Goal: Task Accomplishment & Management: Complete application form

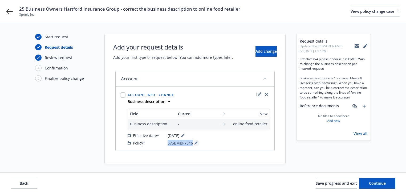
copy div "57SBMBP7546"
drag, startPoint x: 163, startPoint y: 142, endPoint x: 193, endPoint y: 143, distance: 30.3
click at [193, 143] on div "Policy* 57SBMBP7546" at bounding box center [198, 143] width 142 height 6
click at [74, 113] on div "Start request Request details Review request 4 Confirmation 5 Finalize policy c…" at bounding box center [64, 99] width 59 height 130
click at [12, 14] on icon at bounding box center [9, 11] width 6 height 6
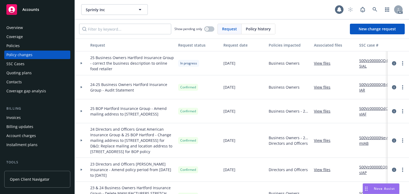
click at [23, 48] on div "Policies" at bounding box center [37, 46] width 62 height 9
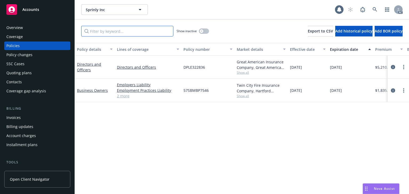
click at [114, 31] on input "Filter by keyword..." at bounding box center [127, 31] width 92 height 11
click at [393, 90] on icon "circleInformation" at bounding box center [393, 90] width 4 height 4
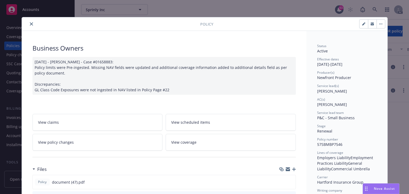
drag, startPoint x: 316, startPoint y: 90, endPoint x: 344, endPoint y: 90, distance: 27.7
click at [344, 90] on span "Nicholas Baldwin" at bounding box center [332, 91] width 30 height 5
copy span "Nicholas Baldwin"
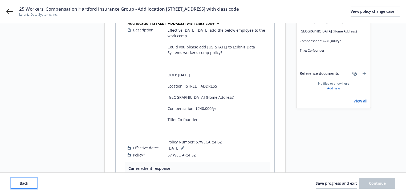
click at [33, 185] on button "Back" at bounding box center [24, 183] width 27 height 11
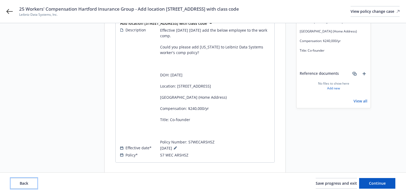
drag, startPoint x: 33, startPoint y: 185, endPoint x: 44, endPoint y: 180, distance: 11.9
click at [33, 185] on button "Back" at bounding box center [24, 183] width 27 height 11
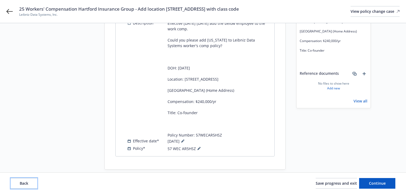
scroll to position [98, 0]
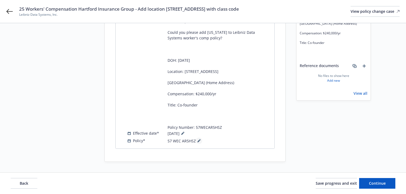
click at [199, 144] on button at bounding box center [199, 141] width 6 height 6
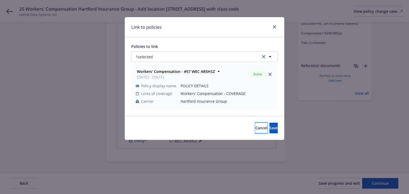
click at [255, 130] on span "Cancel" at bounding box center [261, 127] width 12 height 5
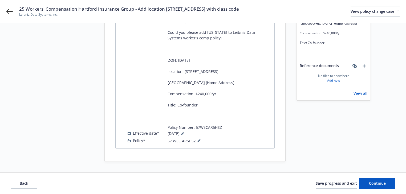
click at [38, 184] on div "Back Save progress and exit Continue" at bounding box center [203, 183] width 384 height 11
click at [35, 184] on button "Back" at bounding box center [24, 183] width 27 height 11
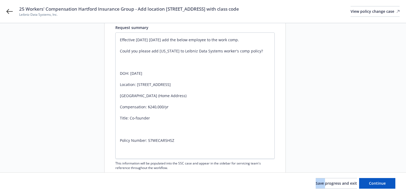
click at [35, 184] on div "Save progress and exit Continue" at bounding box center [203, 183] width 384 height 11
click at [381, 186] on button "Continue" at bounding box center [377, 183] width 36 height 11
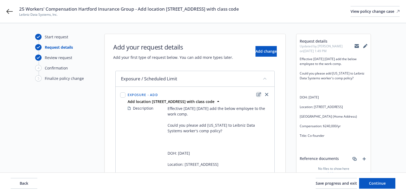
click at [258, 94] on icon "edit" at bounding box center [258, 94] width 5 height 4
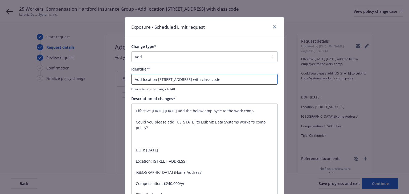
click at [131, 81] on input "Add location [STREET_ADDRESS] with class code" at bounding box center [204, 79] width 146 height 11
click at [263, 78] on input "Add location [STREET_ADDRESS] with class code" at bounding box center [204, 79] width 146 height 11
type textarea "x"
type input "Add location [STREET_ADDRESS] with class code"
type textarea "x"
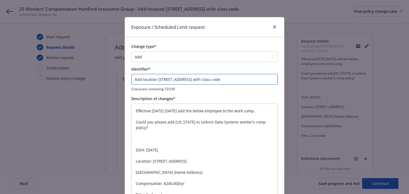
type input "Add location [STREET_ADDRESS] with class code"
type textarea "x"
type input "Add location [STREET_ADDRESS] with class code 8"
type textarea "x"
type input "Add location [STREET_ADDRESS] with class code 88"
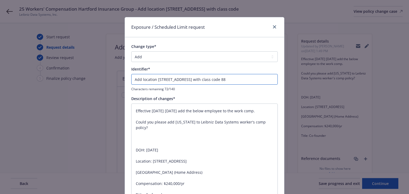
type textarea "x"
type input "Add location [STREET_ADDRESS] with class code 885"
type textarea "x"
type input "Add location [STREET_ADDRESS] with class code 8859"
click at [131, 80] on input "Add location [STREET_ADDRESS] with class code 8859" at bounding box center [204, 79] width 146 height 11
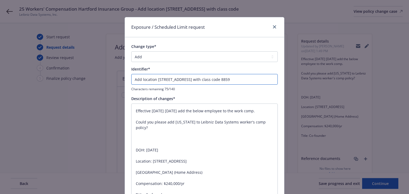
type textarea "x"
type input "EAdd location [STREET_ADDRESS] with class code 8859"
type textarea "x"
type input "ENAdd location [STREET_ADDRESS] with class code 8859"
type textarea "x"
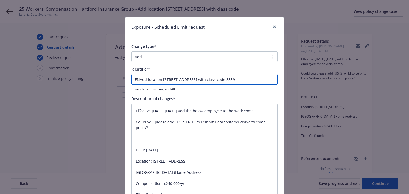
type input "ENDAdd location [STREET_ADDRESS] with class code 8859"
type textarea "x"
type input "ENDTAdd location [STREET_ADDRESS] with class code 8859"
type textarea "x"
type input "ENDT@Add location [STREET_ADDRESS] with class code 8859"
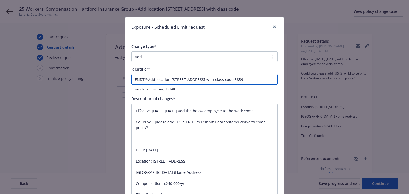
type textarea "x"
type input "ENDTAdd location [STREET_ADDRESS] with class code 8859"
type textarea "x"
type input "ENDT#Add location [STREET_ADDRESS] with class code 8859"
type textarea "x"
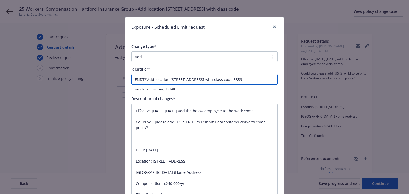
type input "ENDT#0Add location [STREET_ADDRESS] with class code 8859"
type textarea "x"
type input "ENDT#00Add location [STREET_ADDRESS] with class code 8859"
type textarea "x"
type input "ENDT#002Add location [STREET_ADDRESS] with class code 8859"
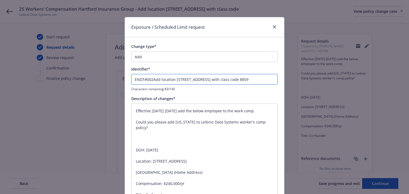
type textarea "x"
type input "ENDT#002 Add location [STREET_ADDRESS] with class code 8859"
type textarea "x"
type input "ENDT#002 -Add location [STREET_ADDRESS] with class code 8859"
type textarea "x"
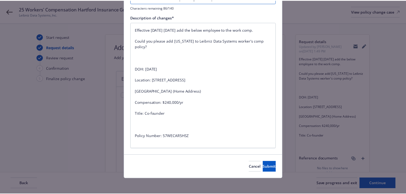
scroll to position [83, 0]
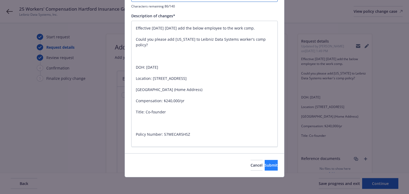
type input "ENDT#002 - Add location [STREET_ADDRESS] with class code 8859"
click at [265, 167] on span "Submit" at bounding box center [271, 165] width 13 height 5
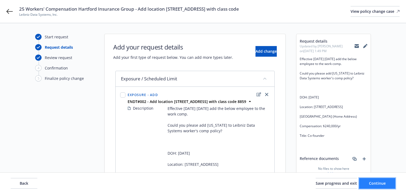
click at [384, 181] on span "Continue" at bounding box center [377, 183] width 17 height 5
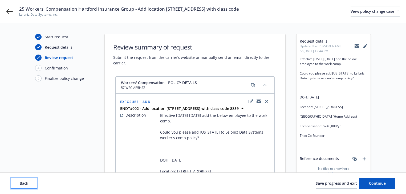
click at [24, 183] on span "Back" at bounding box center [24, 183] width 9 height 5
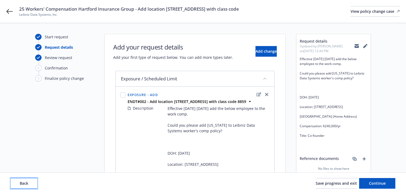
click at [24, 183] on span "Back" at bounding box center [24, 183] width 9 height 5
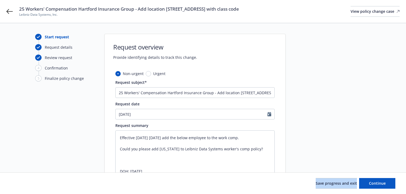
click at [24, 183] on div "Save progress and exit Continue" at bounding box center [203, 183] width 384 height 11
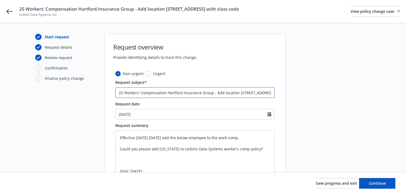
click at [222, 92] on input "25 Workers' Compensation Hartford Insurance Group - Add location [STREET_ADDRES…" at bounding box center [194, 92] width 159 height 11
type textarea "x"
type input "25 Workers' Compensation Hartford Insurance Group - Add location [STREET_ADDRES…"
type textarea "x"
type input "25 Workers' Compensation Hartford Insurance Group - Add location [STREET_ADDRES…"
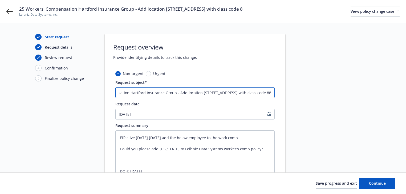
type textarea "x"
type input "25 Workers' Compensation Hartford Insurance Group - Add location [STREET_ADDRES…"
type textarea "x"
type input "25 Workers' Compensation Hartford Insurance Group - Add location [STREET_ADDRES…"
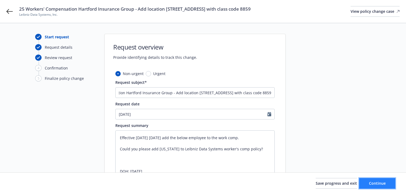
click at [377, 182] on span "Continue" at bounding box center [377, 183] width 17 height 5
type textarea "x"
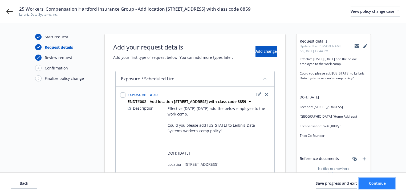
click at [377, 182] on span "Continue" at bounding box center [377, 183] width 17 height 5
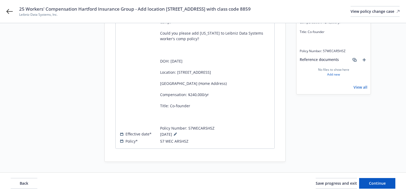
scroll to position [110, 0]
click at [394, 186] on button "Continue" at bounding box center [377, 183] width 36 height 11
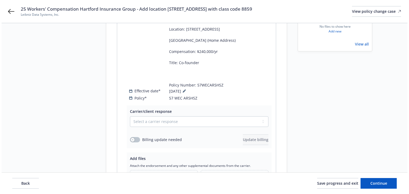
scroll to position [174, 0]
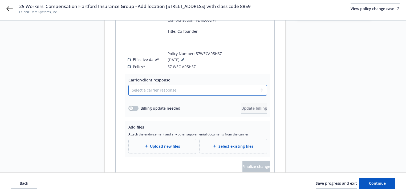
click at [170, 96] on select "Select a carrier response Accepted Accepted with revision No endorsement needed…" at bounding box center [197, 90] width 138 height 11
select select "ACCEPTED"
click at [128, 90] on select "Select a carrier response Accepted Accepted with revision No endorsement needed…" at bounding box center [197, 90] width 138 height 11
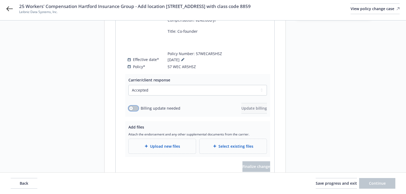
click at [140, 111] on div "Billing update needed" at bounding box center [154, 108] width 52 height 6
click at [137, 111] on button "button" at bounding box center [133, 108] width 10 height 5
click at [246, 111] on span "Update billing" at bounding box center [254, 108] width 26 height 5
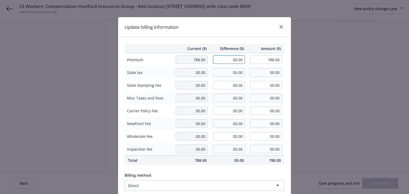
click at [240, 59] on input "00.00" at bounding box center [229, 59] width 32 height 9
type input "5"
type input "69.00"
type input "857.00"
type input "6.9"
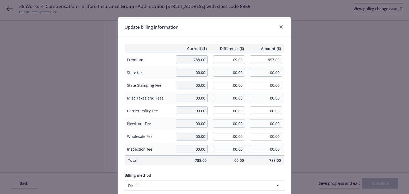
click at [241, 41] on div "Current ($) Difference ($) Amount ($) Premium 788.00 69.00 857.00 State tax 00.…" at bounding box center [204, 129] width 172 height 184
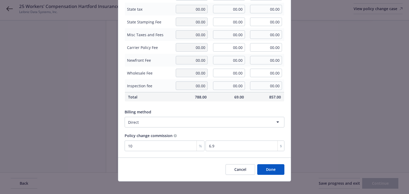
scroll to position [64, 0]
click at [268, 167] on button "Done" at bounding box center [270, 169] width 27 height 11
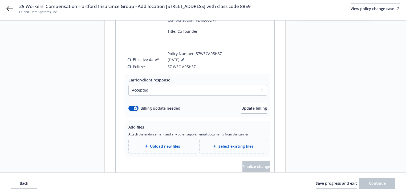
click at [169, 149] on span "Upload new files" at bounding box center [165, 146] width 30 height 6
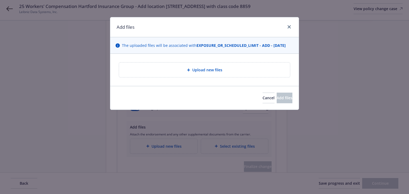
click at [189, 70] on icon at bounding box center [188, 70] width 3 height 3
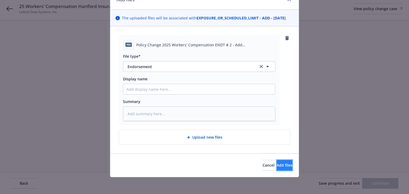
click at [278, 163] on span "Add files" at bounding box center [285, 165] width 16 height 5
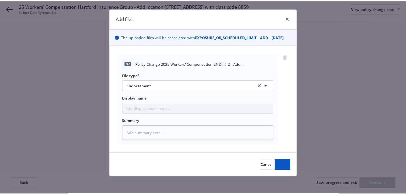
scroll to position [8, 0]
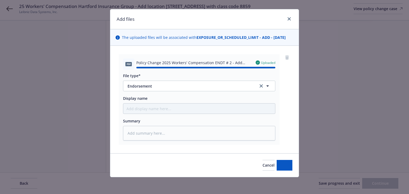
type textarea "x"
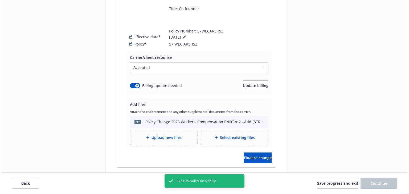
scroll to position [220, 0]
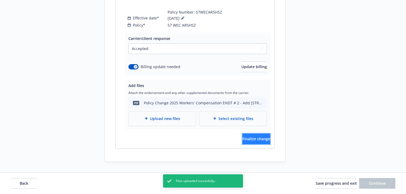
click at [259, 143] on button "Finalize change" at bounding box center [256, 139] width 28 height 11
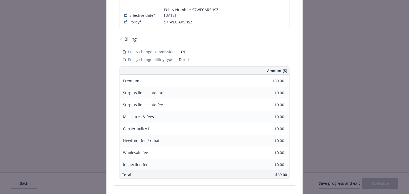
scroll to position [277, 0]
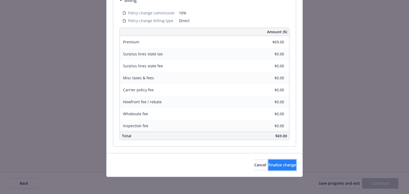
click at [271, 161] on button "Finalize change" at bounding box center [282, 165] width 28 height 11
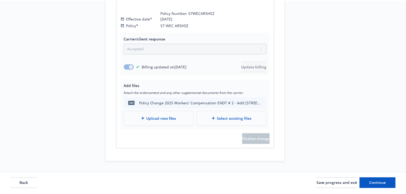
scroll to position [220, 0]
click at [371, 183] on span "Continue" at bounding box center [377, 183] width 17 height 5
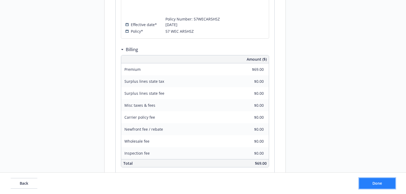
click at [371, 183] on button "Done" at bounding box center [377, 183] width 36 height 11
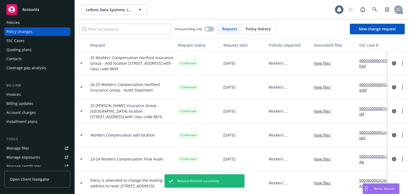
scroll to position [64, 0]
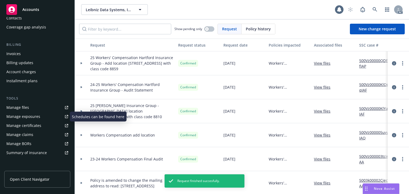
click at [37, 117] on div "Manage exposures" at bounding box center [23, 116] width 34 height 9
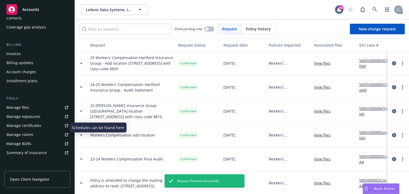
scroll to position [0, 0]
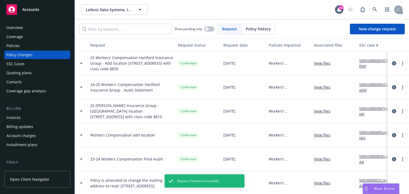
click at [26, 43] on div "Policies" at bounding box center [37, 46] width 62 height 9
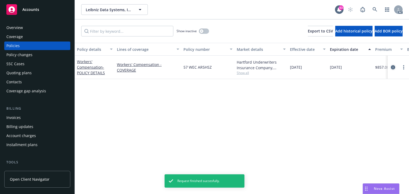
click at [393, 67] on icon "circleInformation" at bounding box center [393, 67] width 4 height 4
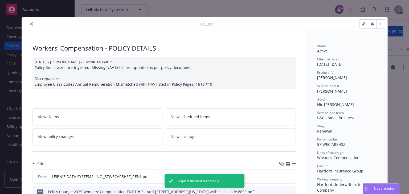
scroll to position [16, 0]
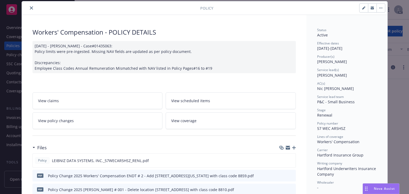
click at [30, 8] on icon "close" at bounding box center [31, 7] width 3 height 3
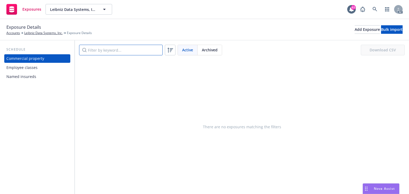
click at [125, 48] on input "Filter by keyword..." at bounding box center [121, 50] width 84 height 11
paste input "1919 MARIPOSA ST"
type input "1919 MARIPOSA ST"
click at [355, 30] on div "Add Exposure" at bounding box center [367, 30] width 25 height 8
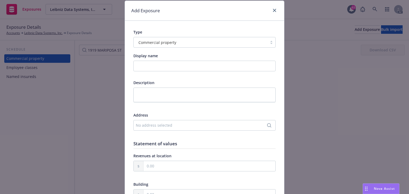
scroll to position [21, 0]
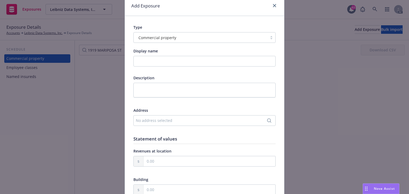
click at [154, 121] on div "No address selected" at bounding box center [202, 121] width 132 height 6
type input "1919 MARIPOSA ST"
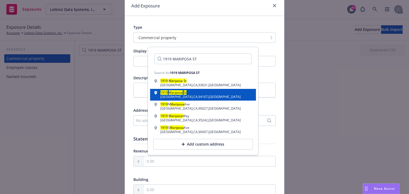
click at [202, 96] on div "San Francisco , CA , 94107 , USA" at bounding box center [200, 96] width 80 height 3
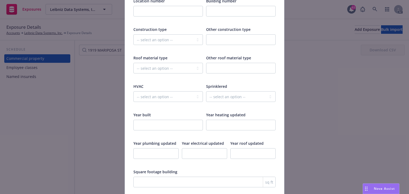
scroll to position [873, 0]
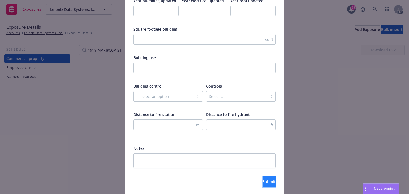
click at [264, 178] on button "Submit" at bounding box center [268, 181] width 13 height 11
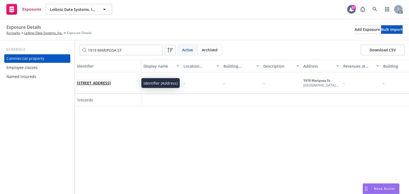
click at [96, 82] on link "1919 Mariposa St, San Francisco, CA, 94107, USA" at bounding box center [94, 82] width 34 height 5
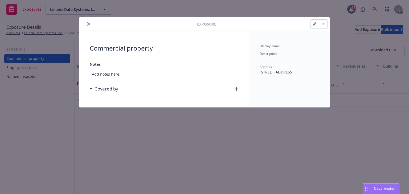
click at [236, 88] on icon "button" at bounding box center [236, 89] width 4 height 4
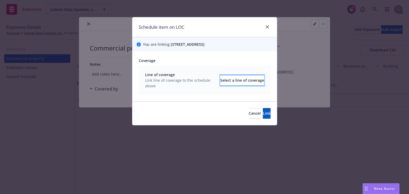
click at [235, 83] on div "Select a line of coverage" at bounding box center [242, 80] width 44 height 10
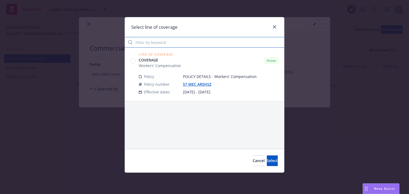
click at [171, 42] on input "Filter by keyword" at bounding box center [204, 42] width 159 height 11
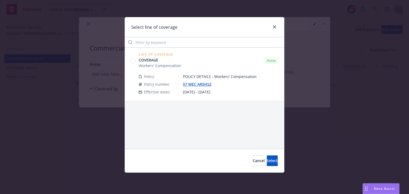
click at [133, 61] on circle at bounding box center [132, 60] width 5 height 5
click at [267, 158] on button "Select" at bounding box center [272, 160] width 11 height 11
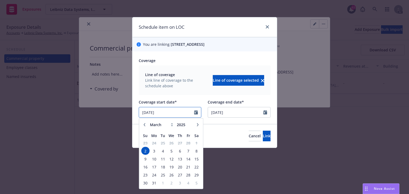
drag, startPoint x: 181, startPoint y: 110, endPoint x: 148, endPoint y: 112, distance: 33.1
click at [139, 112] on input "[DATE]" at bounding box center [166, 112] width 55 height 10
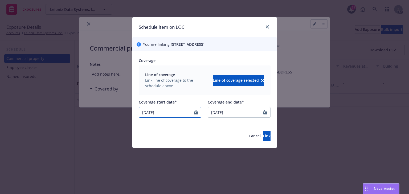
click at [196, 113] on icon "Calendar" at bounding box center [196, 112] width 4 height 4
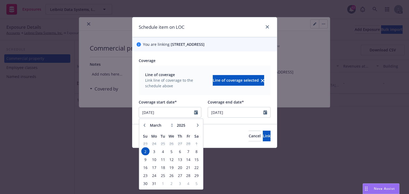
click at [199, 127] on button "button" at bounding box center [197, 125] width 6 height 6
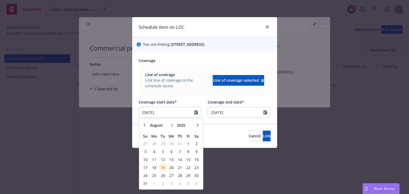
click at [199, 127] on button "button" at bounding box center [197, 125] width 6 height 6
click at [146, 125] on icon "button" at bounding box center [144, 125] width 3 height 3
select select "8"
click at [157, 152] on span "4" at bounding box center [154, 151] width 8 height 7
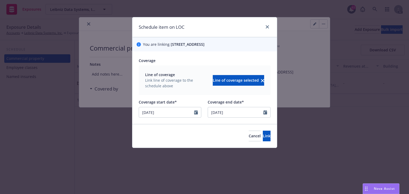
type input "[DATE]"
click at [263, 138] on button "Link" at bounding box center [267, 136] width 8 height 11
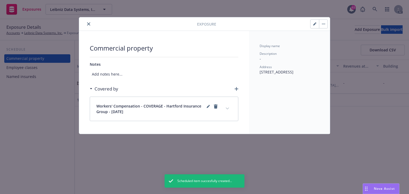
click at [228, 109] on icon "expand content" at bounding box center [227, 109] width 3 height 2
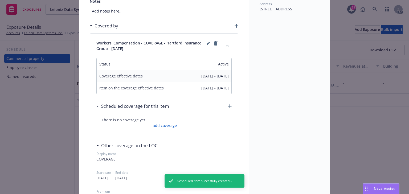
scroll to position [64, 0]
click at [162, 123] on link "add coverage" at bounding box center [163, 125] width 25 height 6
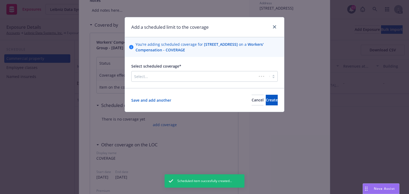
click at [186, 76] on div at bounding box center [194, 76] width 120 height 6
click at [252, 98] on button "Cancel" at bounding box center [258, 100] width 12 height 11
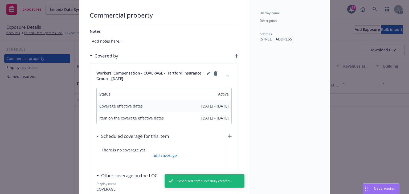
scroll to position [0, 0]
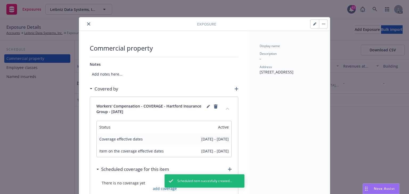
click at [88, 24] on icon "close" at bounding box center [88, 23] width 3 height 3
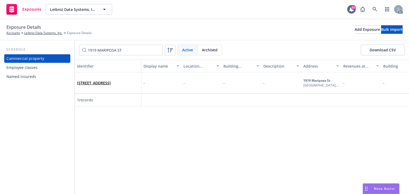
click at [20, 70] on div "Employee classes" at bounding box center [21, 67] width 31 height 9
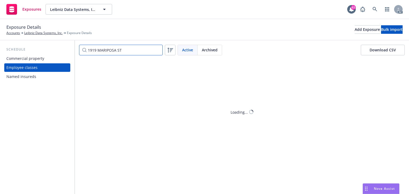
drag, startPoint x: 69, startPoint y: 47, endPoint x: 34, endPoint y: 46, distance: 35.2
click at [34, 46] on div "Schedule Commercial property Employee classes Named insureds 1919 MARIPOSA ST A…" at bounding box center [204, 117] width 409 height 154
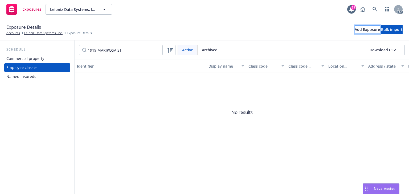
click at [355, 31] on div "Add Exposure" at bounding box center [367, 30] width 25 height 8
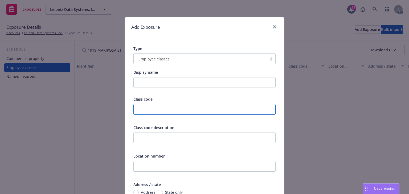
click at [151, 106] on input "text" at bounding box center [204, 109] width 142 height 11
type input "8859"
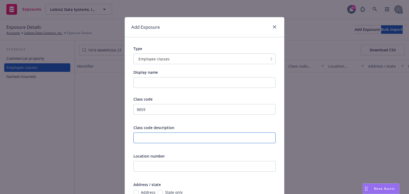
click at [148, 136] on input "text" at bounding box center [204, 138] width 142 height 11
paste input "COMPUTER PROGRAMMING OR SOFTWARE DEVELOPMENT - ALL EMPLOYEES - INCLUDING CLERIC…"
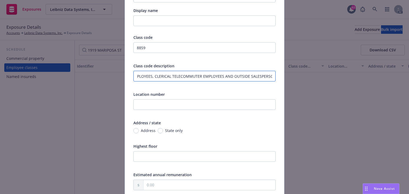
scroll to position [64, 0]
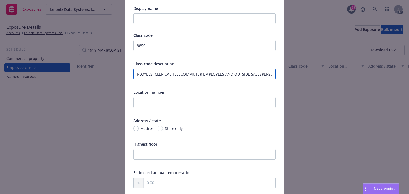
type input "COMPUTER PROGRAMMING OR SOFTWARE DEVELOPMENT - ALL EMPLOYEES - INCLUDING CLERIC…"
click at [135, 128] on input "Address" at bounding box center [135, 128] width 5 height 5
radio input "true"
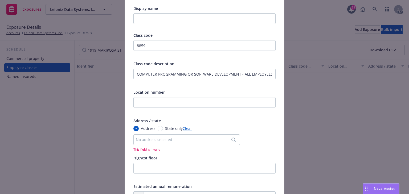
click at [179, 142] on div "No address selected" at bounding box center [184, 140] width 96 height 6
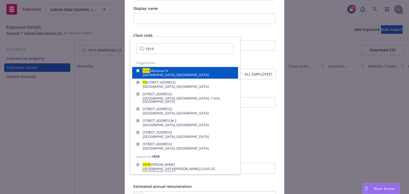
type input "1919"
click at [170, 75] on span "San Francisco, CA, 94107, USA" at bounding box center [176, 75] width 66 height 5
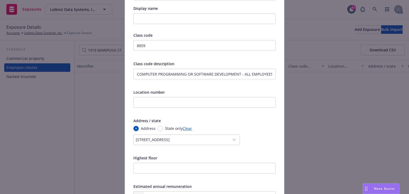
click at [226, 94] on div "Location number" at bounding box center [204, 92] width 142 height 6
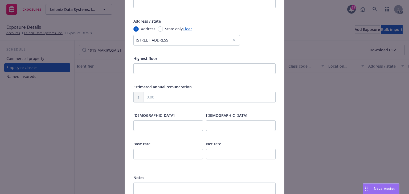
scroll to position [170, 0]
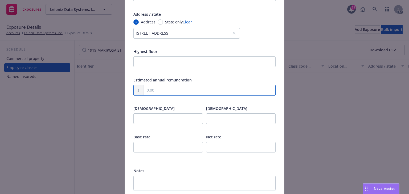
click at [166, 94] on input "text" at bounding box center [209, 90] width 132 height 10
paste input "138,082.00"
type input "138,082.00"
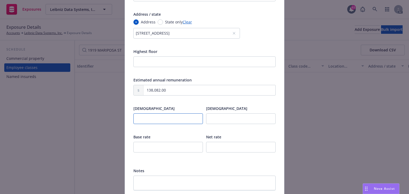
click at [150, 117] on input "number" at bounding box center [167, 118] width 69 height 11
type input "1"
drag, startPoint x: 145, startPoint y: 146, endPoint x: 150, endPoint y: 141, distance: 6.8
click at [146, 146] on input "number" at bounding box center [167, 147] width 69 height 11
type input "0"
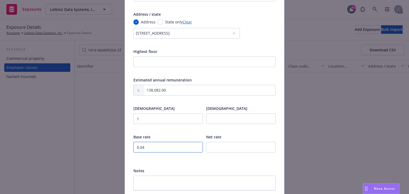
type input "0.04"
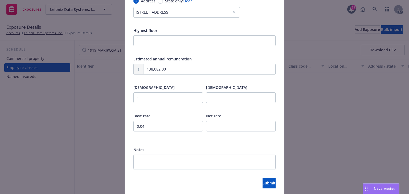
scroll to position [211, 0]
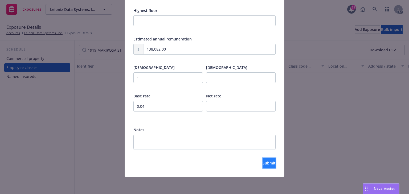
click at [262, 164] on span "Submit" at bounding box center [268, 162] width 13 height 5
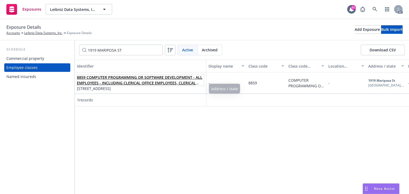
click at [126, 84] on link "8859 COMPUTER PROGRAMMING OR SOFTWARE DEVELOPMENT - ALL EMPLOYEES - INCLUDING C…" at bounding box center [139, 83] width 125 height 16
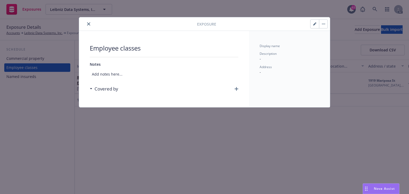
click at [237, 89] on icon "button" at bounding box center [236, 89] width 4 height 4
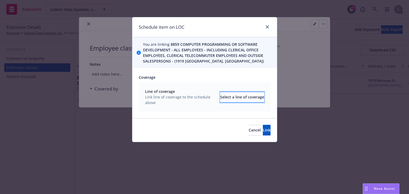
click at [243, 100] on div "Select a line of coverage" at bounding box center [242, 97] width 44 height 10
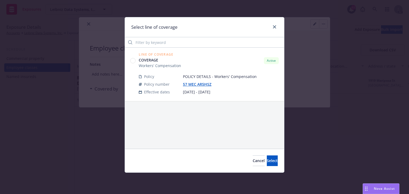
click at [134, 61] on circle at bounding box center [132, 60] width 5 height 5
click at [270, 163] on button "Select" at bounding box center [272, 160] width 11 height 11
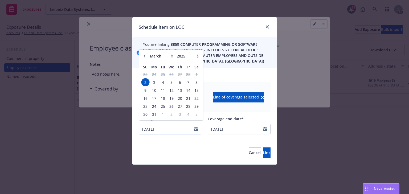
click at [193, 127] on input "[DATE]" at bounding box center [166, 129] width 55 height 10
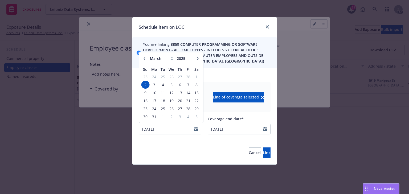
click at [197, 59] on icon "button" at bounding box center [198, 58] width 2 height 3
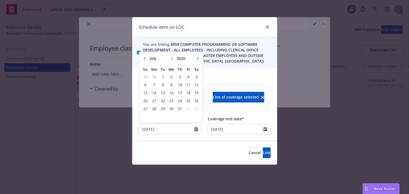
select select "8"
click at [155, 85] on span "4" at bounding box center [154, 84] width 8 height 7
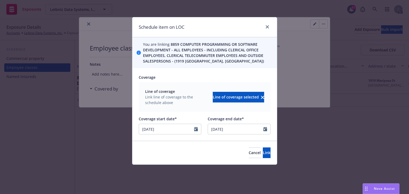
type input "[DATE]"
click at [263, 154] on button "Link" at bounding box center [267, 152] width 8 height 11
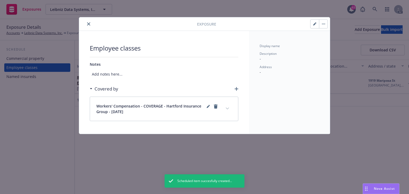
click at [227, 108] on icon "expand content" at bounding box center [227, 109] width 3 height 2
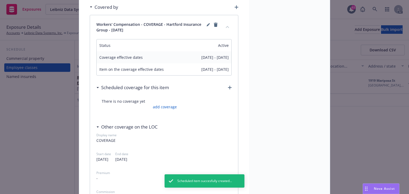
scroll to position [85, 0]
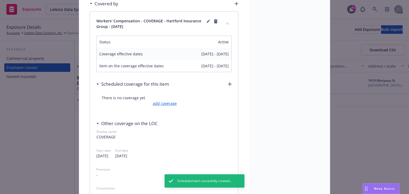
click at [168, 102] on link "add coverage" at bounding box center [163, 104] width 25 height 6
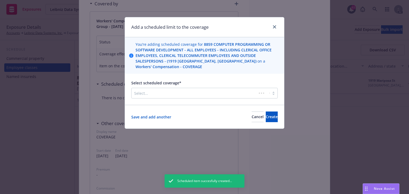
click at [175, 88] on div "Select..." at bounding box center [204, 93] width 146 height 11
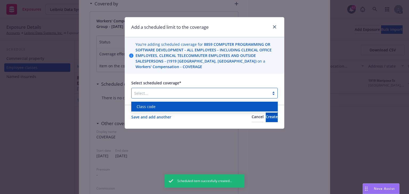
click at [160, 108] on div "Class code" at bounding box center [204, 107] width 140 height 6
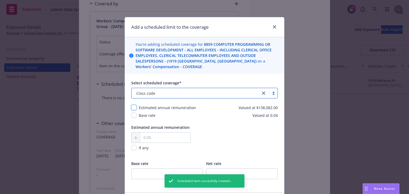
click at [133, 108] on input "checkbox" at bounding box center [133, 107] width 5 height 5
checkbox input "true"
click at [132, 114] on input "checkbox" at bounding box center [133, 115] width 5 height 5
checkbox input "true"
drag, startPoint x: 252, startPoint y: 109, endPoint x: 295, endPoint y: 108, distance: 43.4
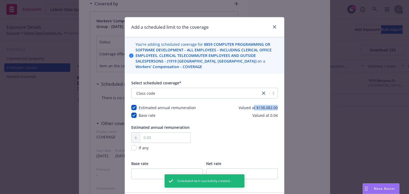
click at [295, 108] on div "Add a scheduled limit to the coverage You’re adding scheduled coverage for 8859…" at bounding box center [204, 97] width 409 height 194
copy span "t $138,082.00"
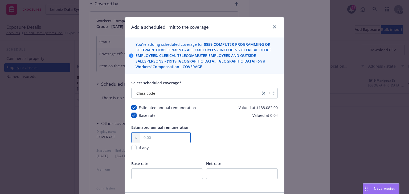
click at [162, 136] on input "text" at bounding box center [165, 138] width 50 height 10
paste input "138,082.00"
type input "138,082.00"
drag, startPoint x: 263, startPoint y: 115, endPoint x: 283, endPoint y: 115, distance: 20.2
click at [283, 115] on div "Add a scheduled limit to the coverage You’re adding scheduled coverage for 8859…" at bounding box center [204, 97] width 409 height 194
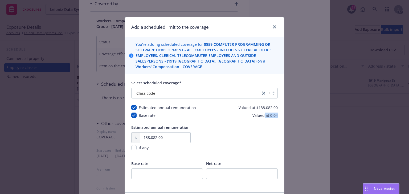
copy span "at 0.04"
click at [164, 174] on input "number" at bounding box center [167, 173] width 72 height 11
paste input "0.04"
type input "0.04"
click at [199, 155] on div "Estimated annual remuneration 138,082.00 If any" at bounding box center [204, 141] width 146 height 33
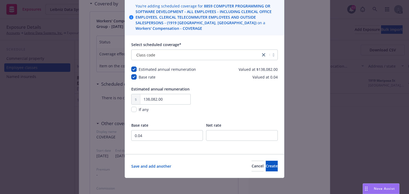
scroll to position [39, 0]
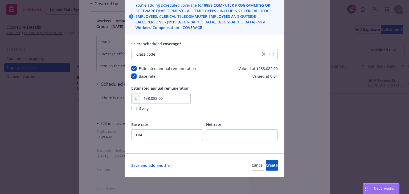
click at [263, 170] on div "Save and add another Cancel Create" at bounding box center [204, 165] width 159 height 24
click at [266, 167] on button "Create" at bounding box center [272, 165] width 12 height 11
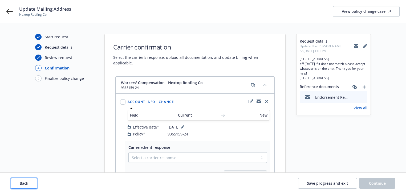
click at [34, 182] on button "Back" at bounding box center [24, 183] width 27 height 11
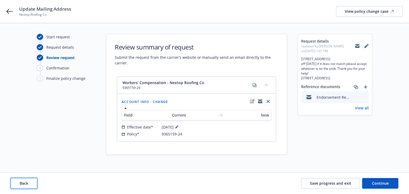
click at [34, 182] on button "Back" at bounding box center [24, 183] width 27 height 11
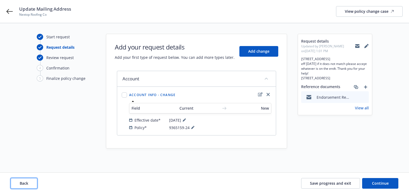
click at [34, 182] on button "Back" at bounding box center [24, 183] width 27 height 11
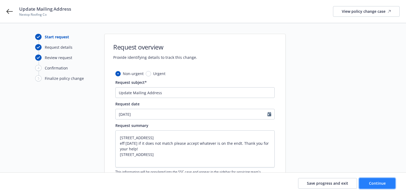
click at [380, 183] on span "Continue" at bounding box center [377, 183] width 17 height 5
type textarea "x"
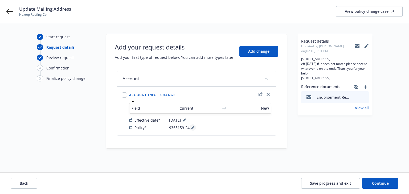
click at [191, 127] on button at bounding box center [193, 127] width 6 height 6
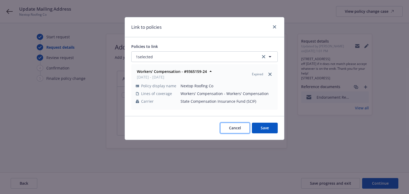
click at [236, 131] on button "Cancel" at bounding box center [235, 128] width 30 height 11
